Goal: Information Seeking & Learning: Compare options

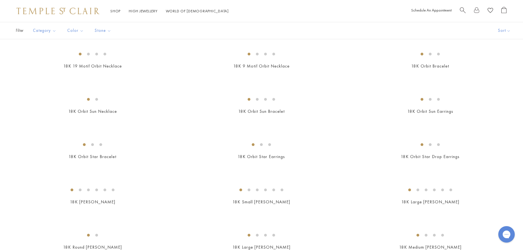
scroll to position [385, 0]
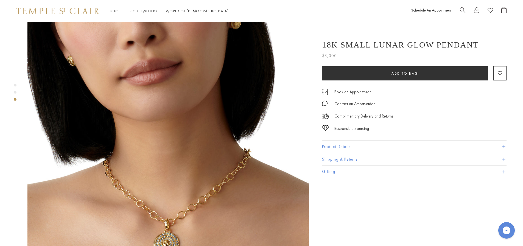
scroll to position [604, 0]
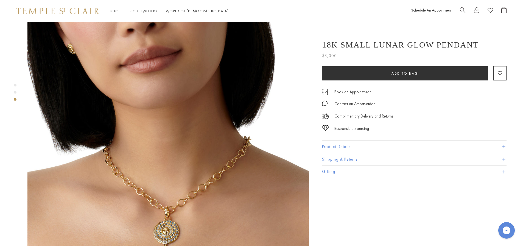
click at [504, 147] on span at bounding box center [504, 146] width 3 height 3
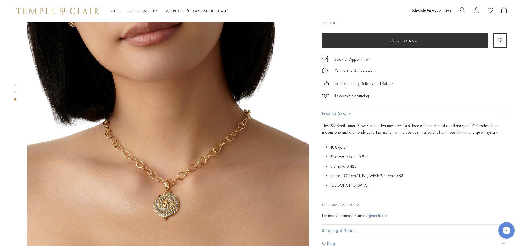
scroll to position [632, 0]
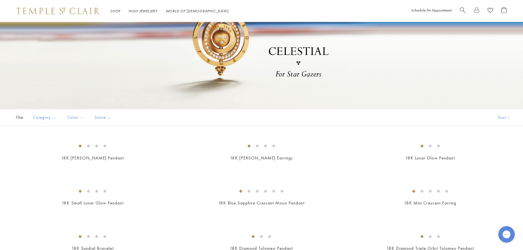
scroll to position [82, 0]
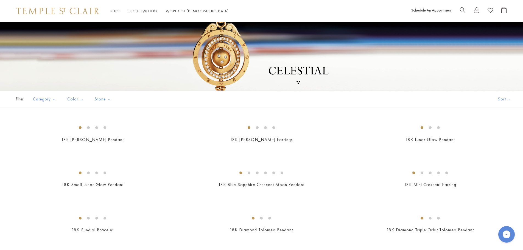
click at [236, 58] on div at bounding box center [261, 54] width 523 height 151
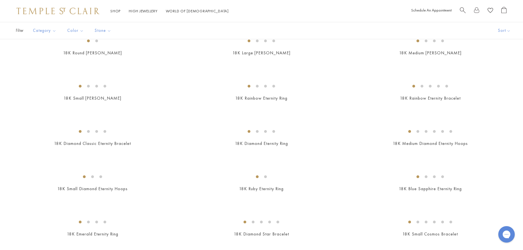
scroll to position [604, 0]
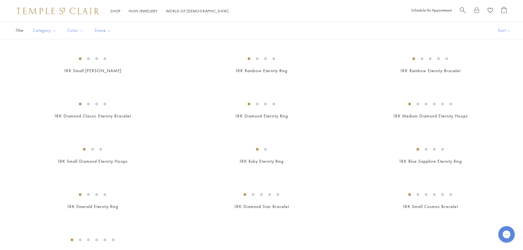
click at [0, 0] on img at bounding box center [0, 0] width 0 height 0
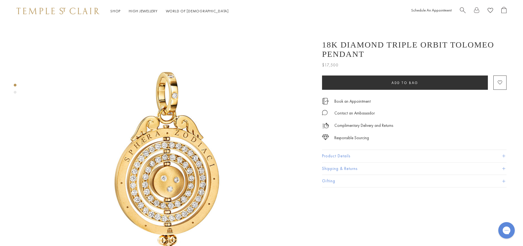
click at [503, 156] on span at bounding box center [504, 156] width 3 height 3
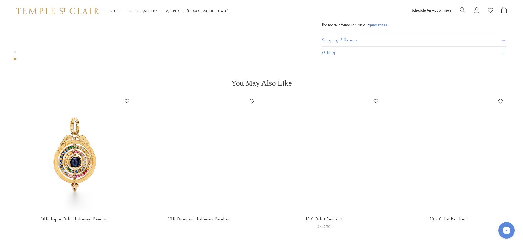
scroll to position [550, 0]
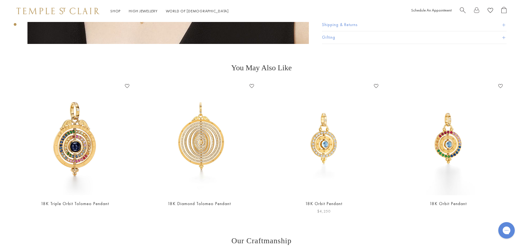
click at [332, 201] on link "18K Orbit Pendant" at bounding box center [324, 204] width 37 height 6
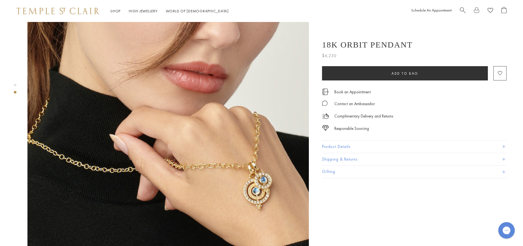
scroll to position [330, 0]
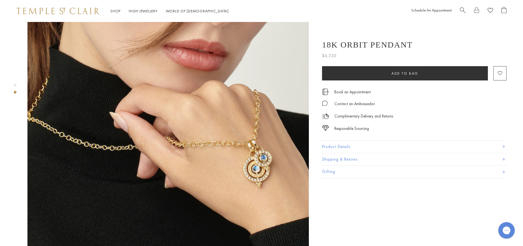
click at [504, 146] on span at bounding box center [504, 146] width 3 height 3
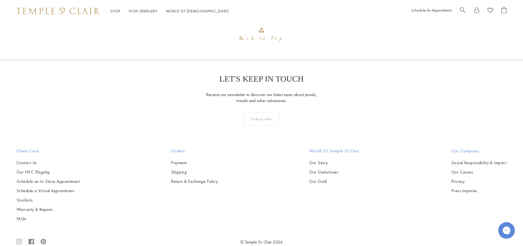
scroll to position [925, 0]
